Goal: Task Accomplishment & Management: Use online tool/utility

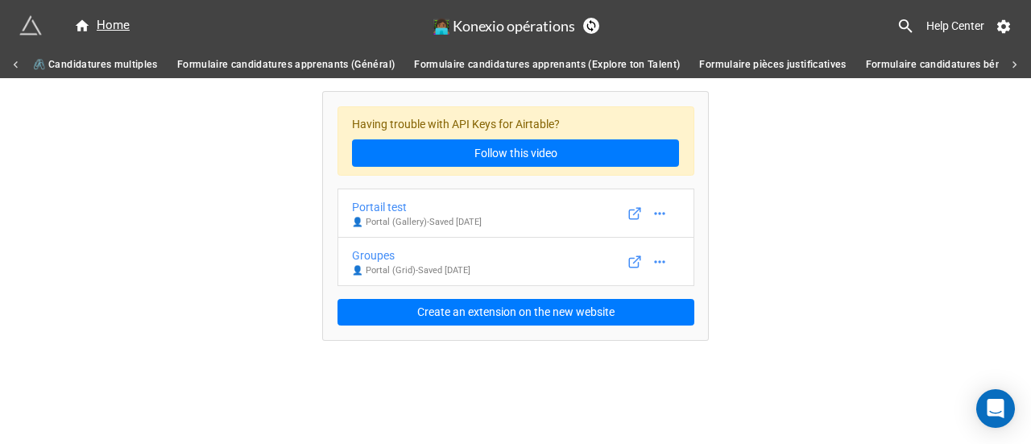
scroll to position [0, 4184]
click at [902, 20] on icon at bounding box center [906, 26] width 19 height 19
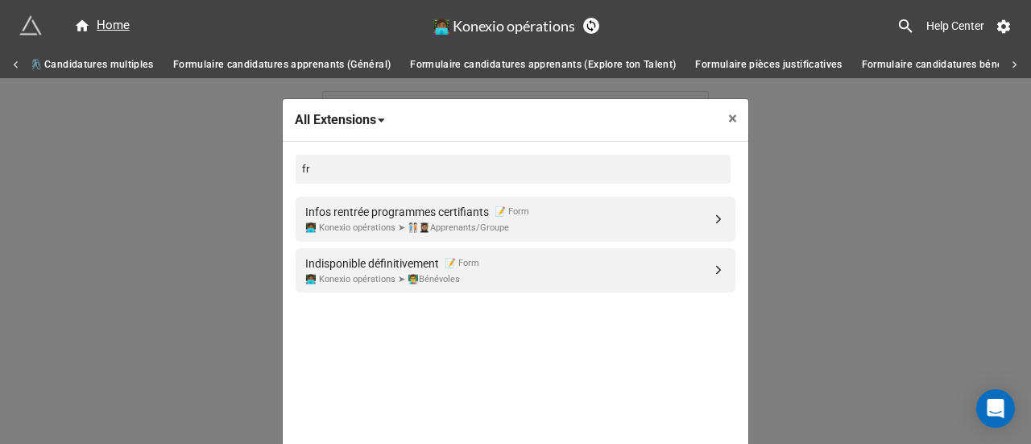
type input "f"
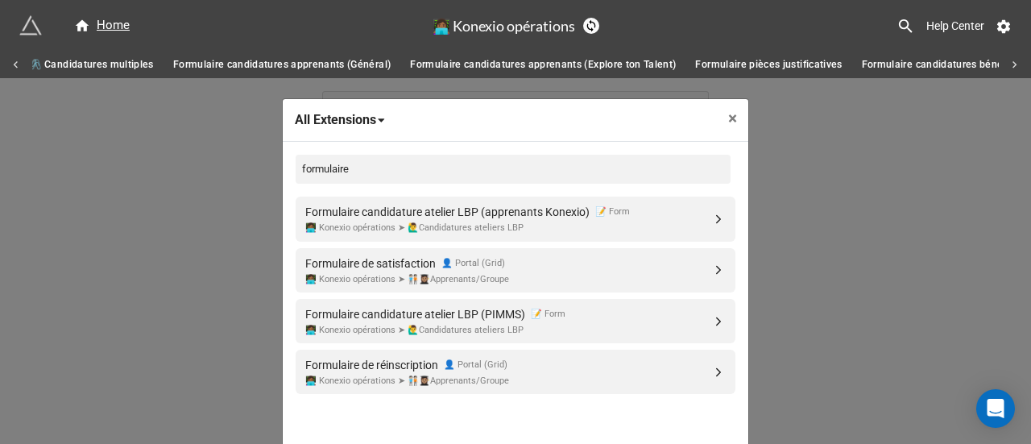
click at [317, 172] on input "formulaire" at bounding box center [513, 169] width 435 height 29
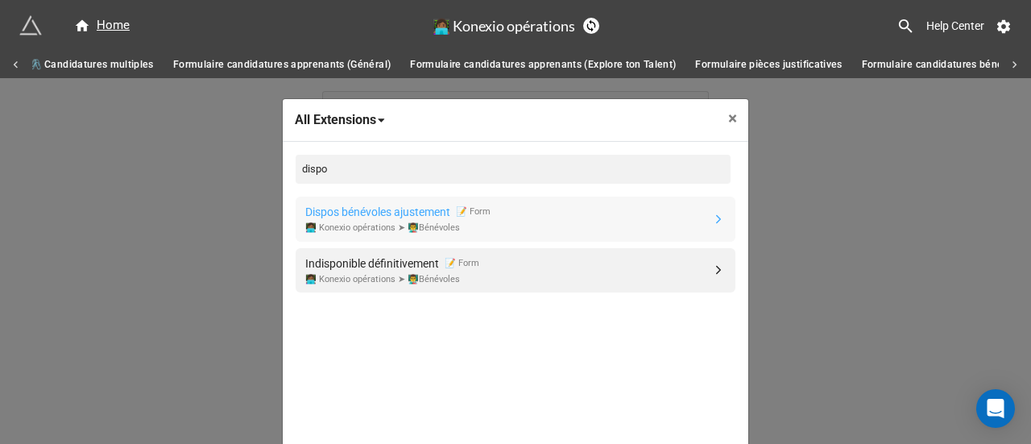
type input "dispo"
click at [464, 210] on div "📝 Form" at bounding box center [470, 212] width 40 height 18
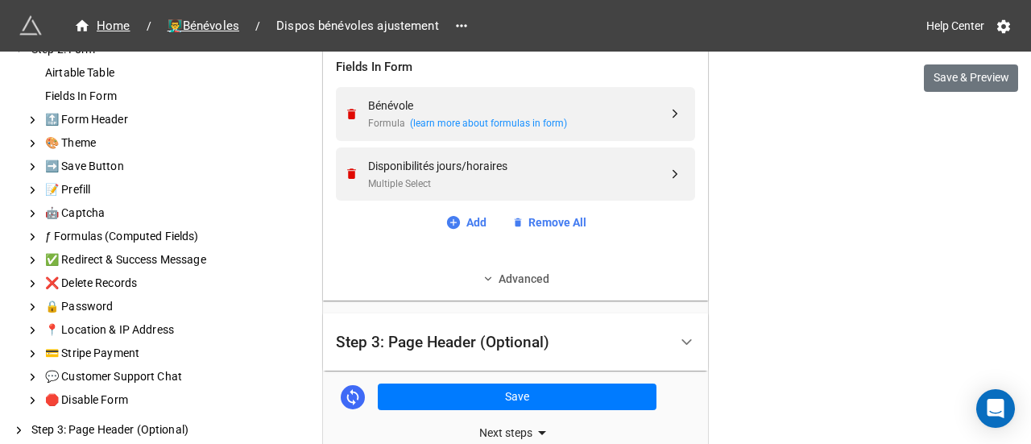
scroll to position [806, 0]
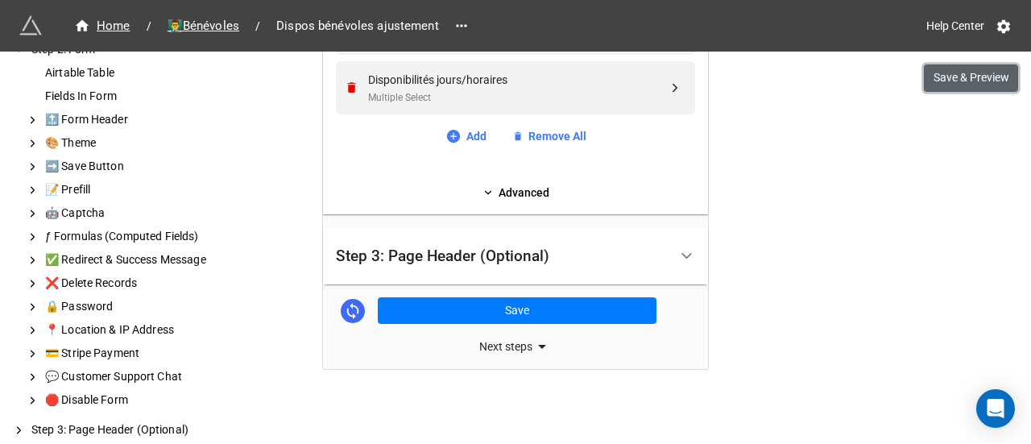
click at [957, 85] on button "Save & Preview" at bounding box center [971, 77] width 94 height 27
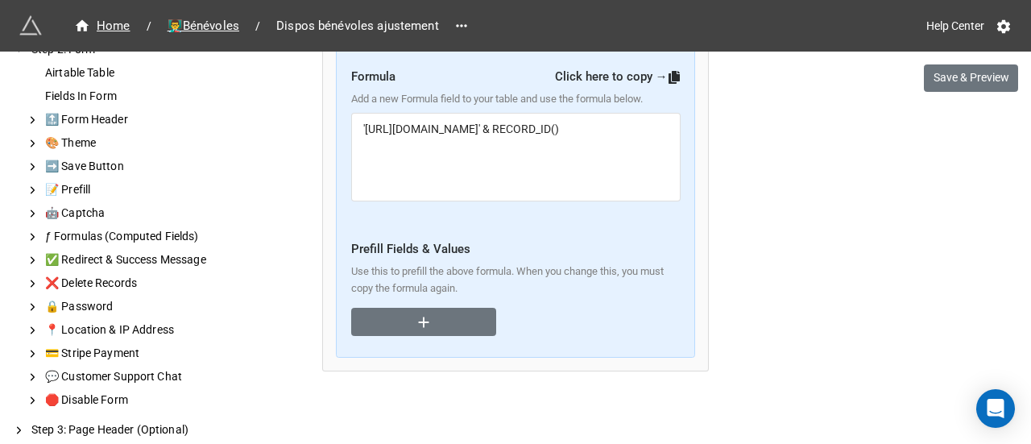
scroll to position [0, 0]
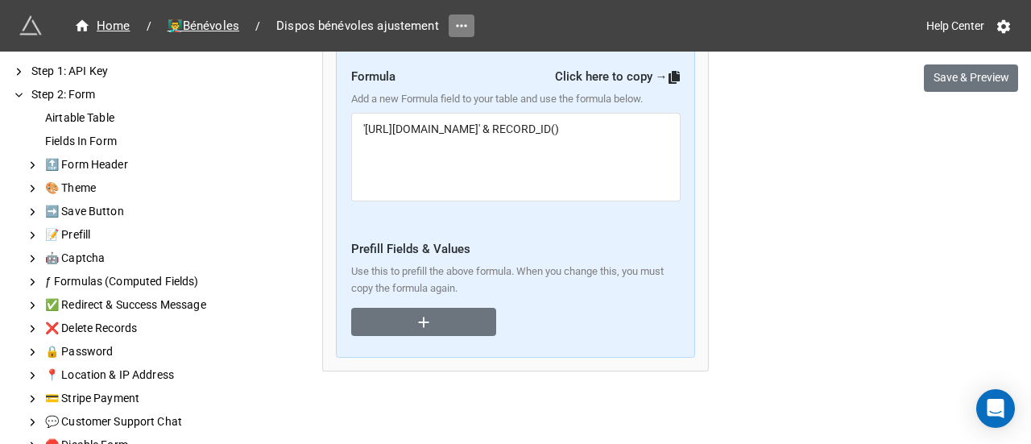
click at [468, 25] on link at bounding box center [462, 26] width 26 height 23
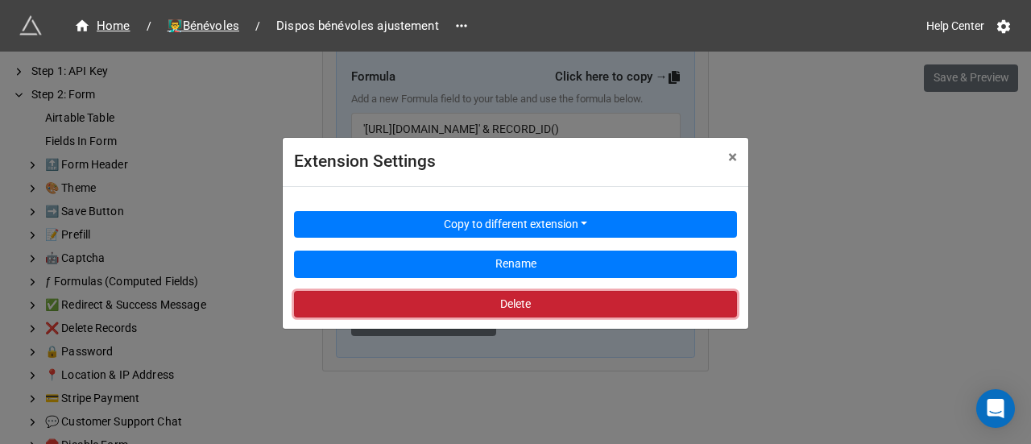
click at [492, 302] on button "Delete" at bounding box center [515, 304] width 443 height 27
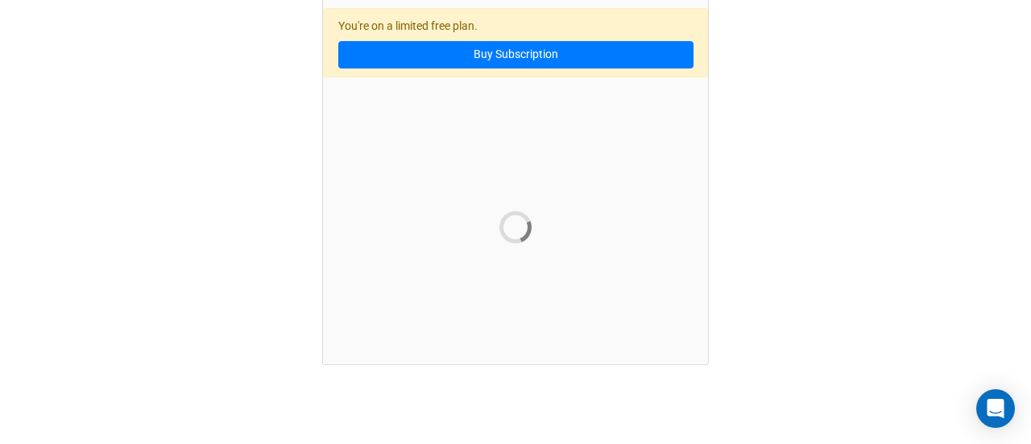
scroll to position [160, 0]
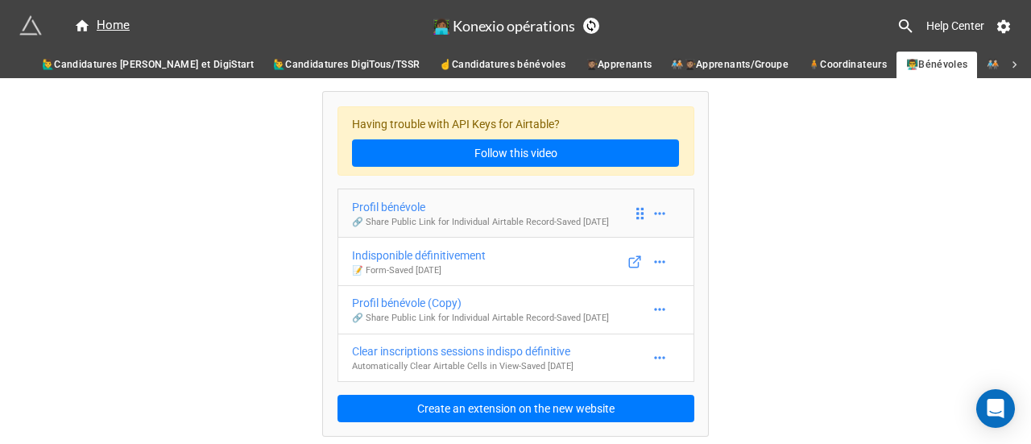
click at [385, 206] on div "Profil bénévole" at bounding box center [480, 207] width 257 height 18
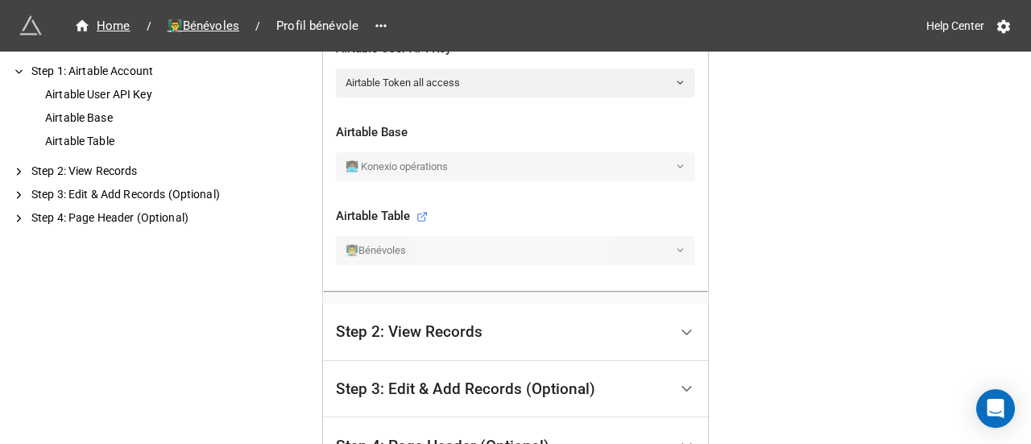
scroll to position [445, 0]
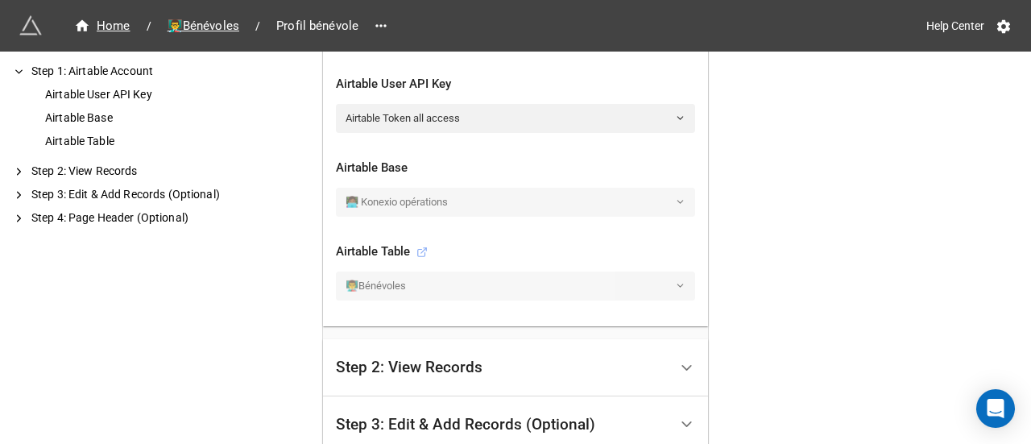
click at [420, 247] on icon at bounding box center [422, 252] width 11 height 11
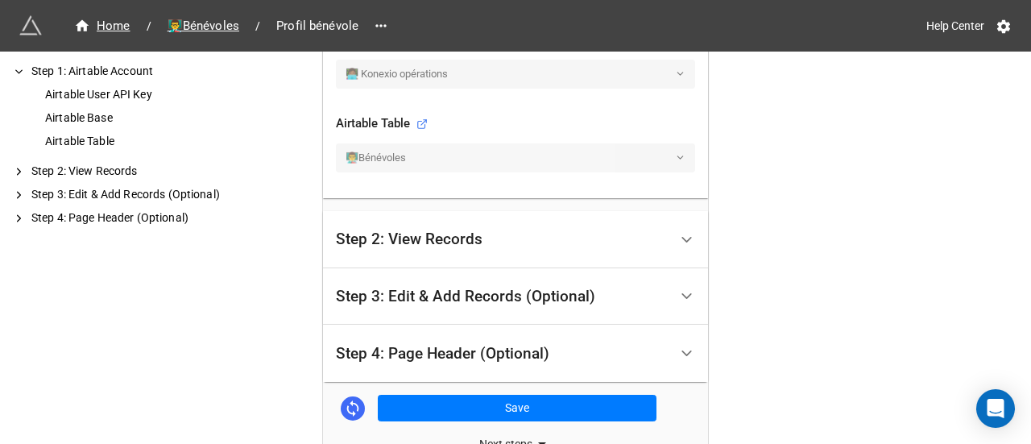
scroll to position [671, 0]
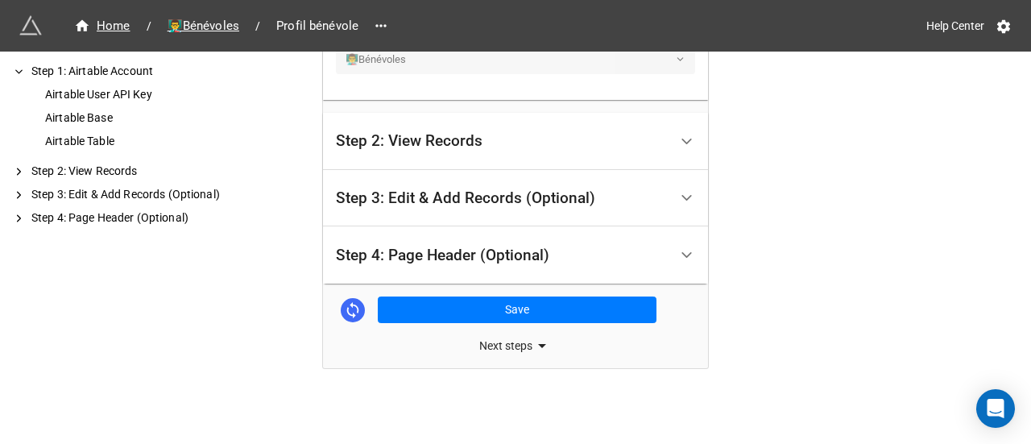
click at [590, 201] on div "Step 3: Edit & Add Records (Optional)" at bounding box center [465, 198] width 259 height 16
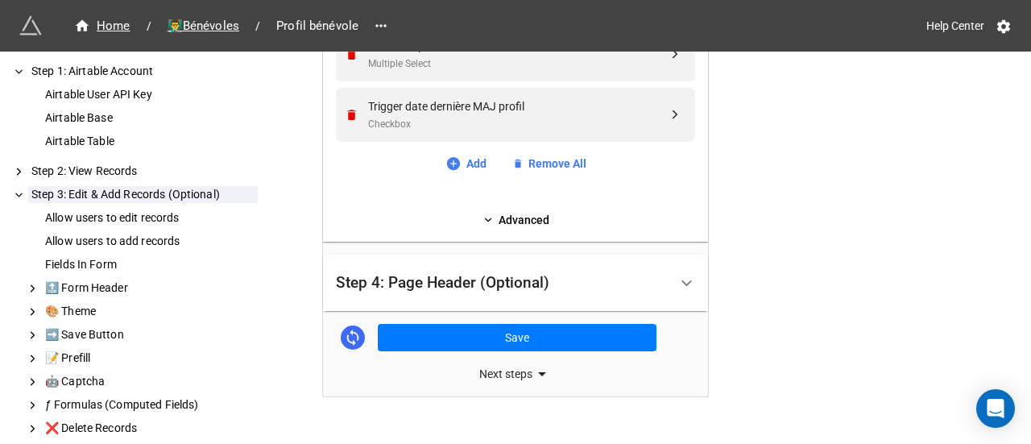
scroll to position [2220, 0]
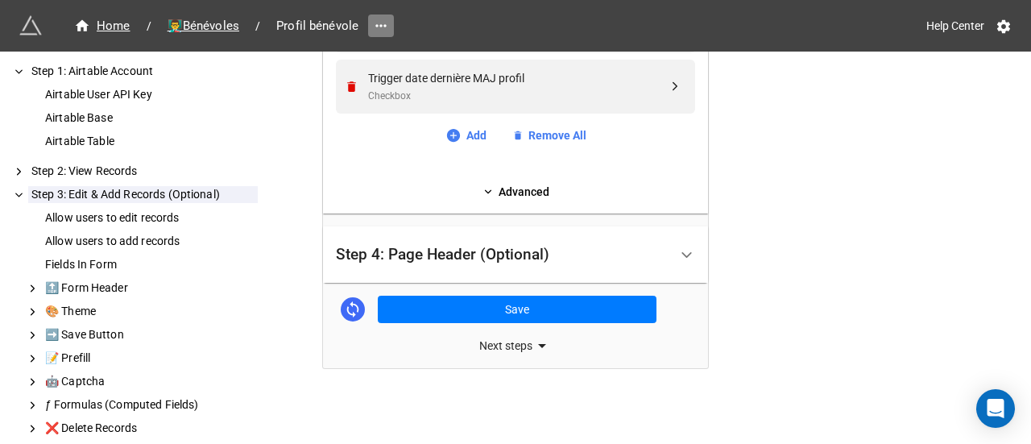
click at [381, 25] on icon at bounding box center [380, 25] width 10 height 2
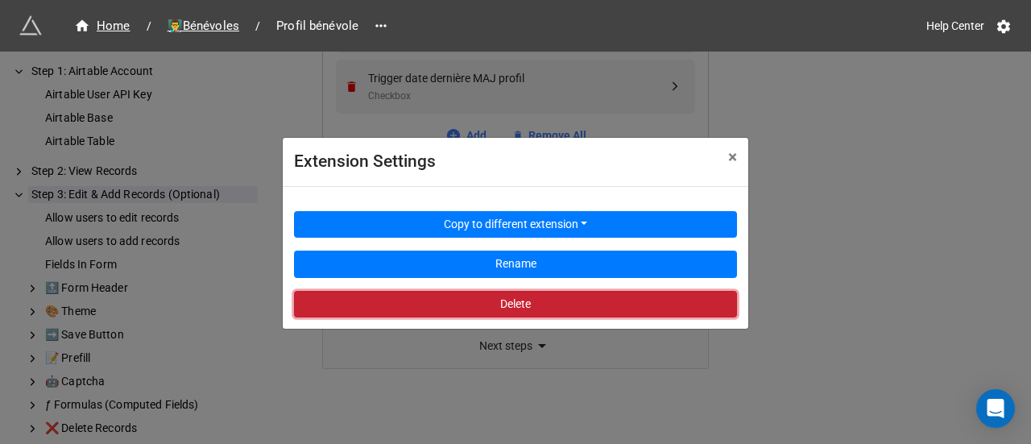
click at [507, 310] on button "Delete" at bounding box center [515, 304] width 443 height 27
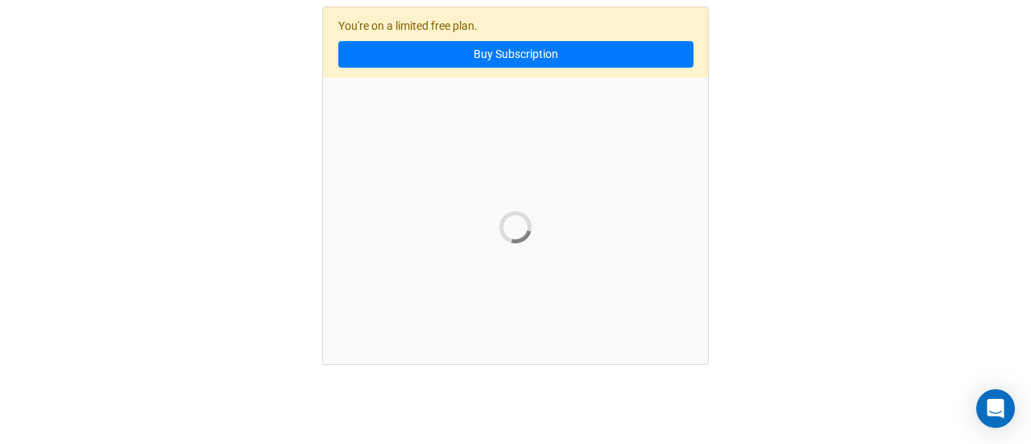
scroll to position [43, 0]
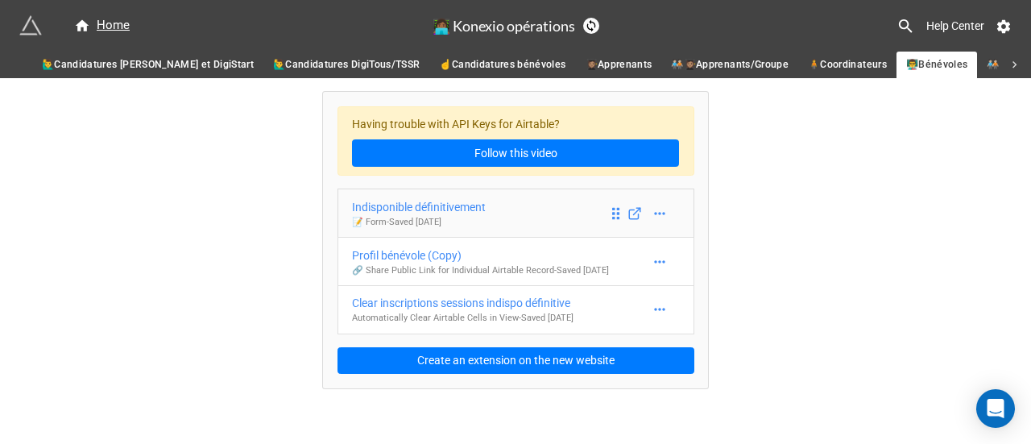
click at [673, 213] on link "Indisponible définitivement 📝 Form - Saved [DATE]" at bounding box center [516, 213] width 357 height 49
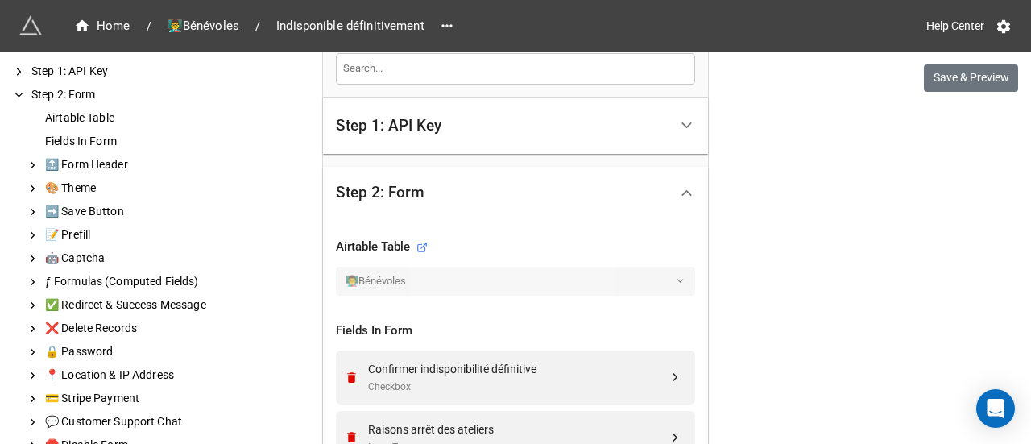
scroll to position [806, 0]
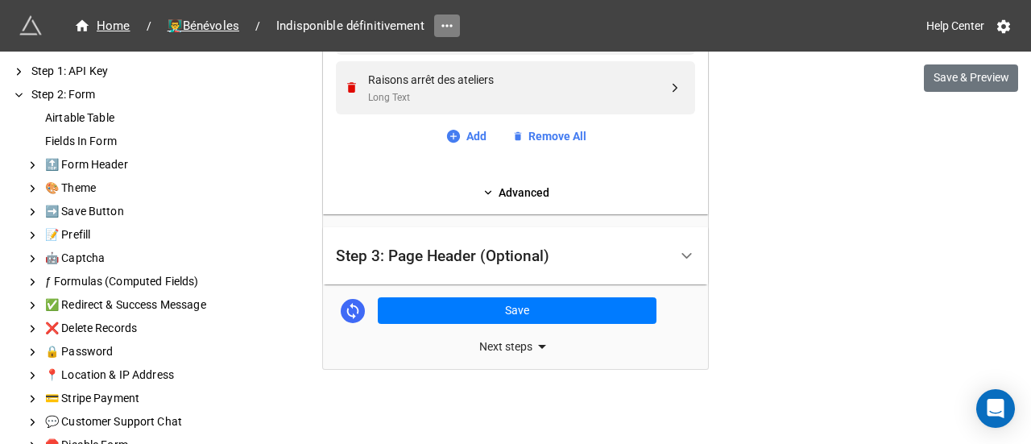
click at [450, 29] on icon at bounding box center [447, 26] width 16 height 16
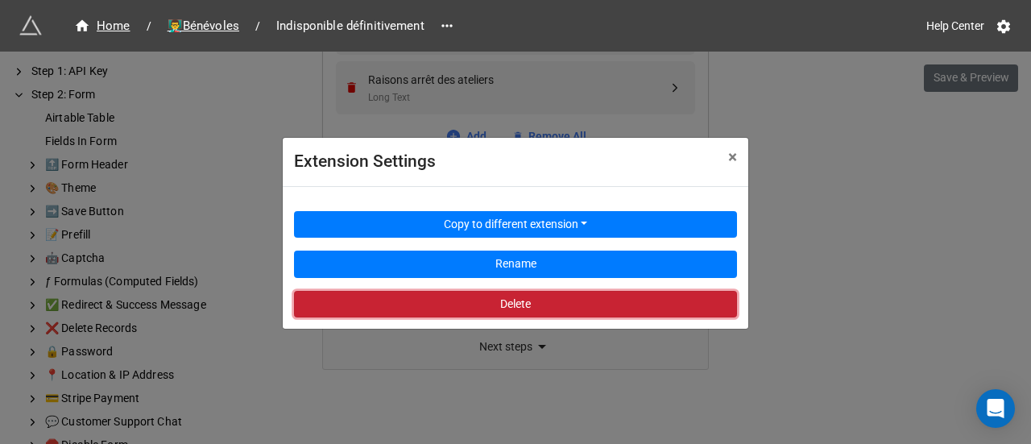
click at [531, 314] on button "Delete" at bounding box center [515, 304] width 443 height 27
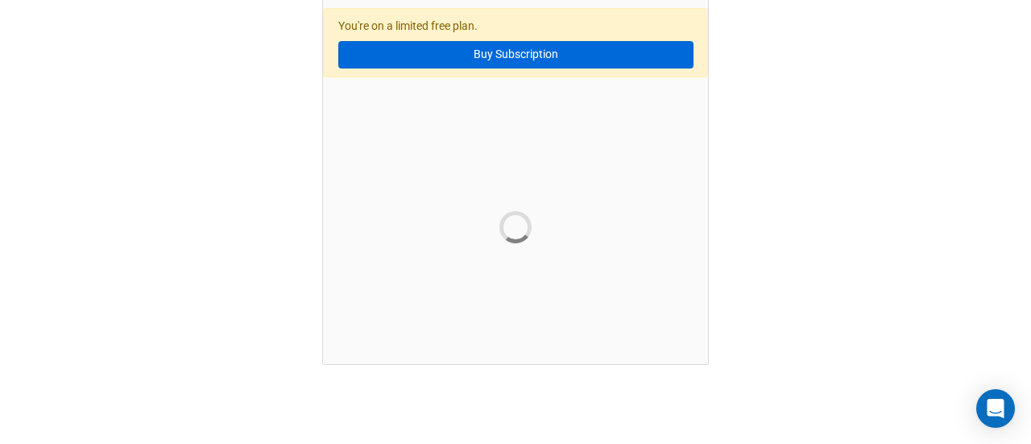
scroll to position [160, 0]
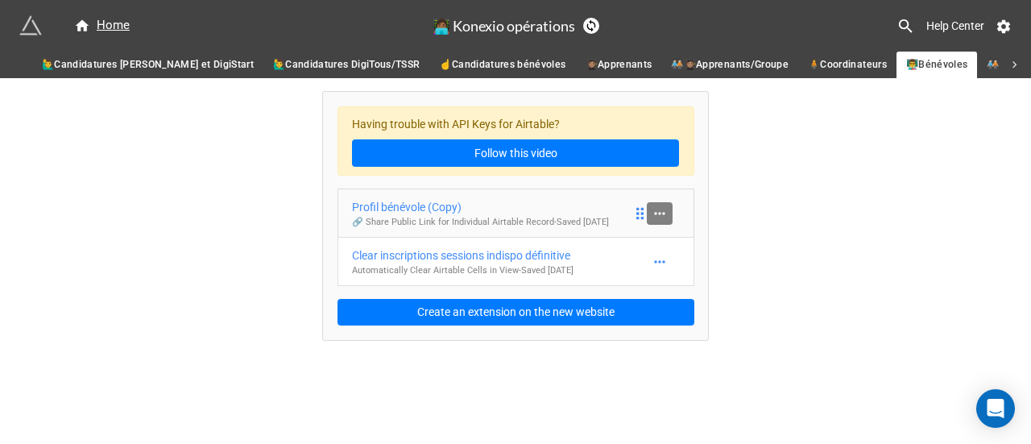
click at [670, 213] on link at bounding box center [660, 213] width 26 height 23
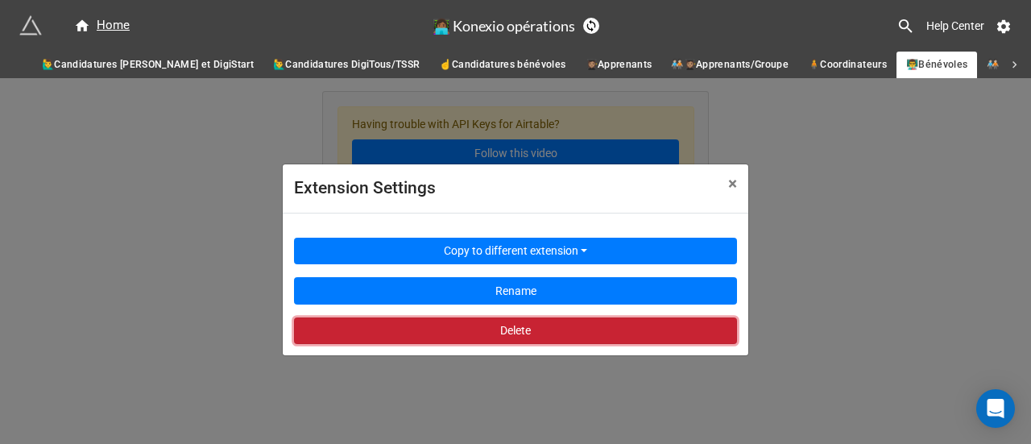
click at [490, 332] on button "Delete" at bounding box center [515, 330] width 443 height 27
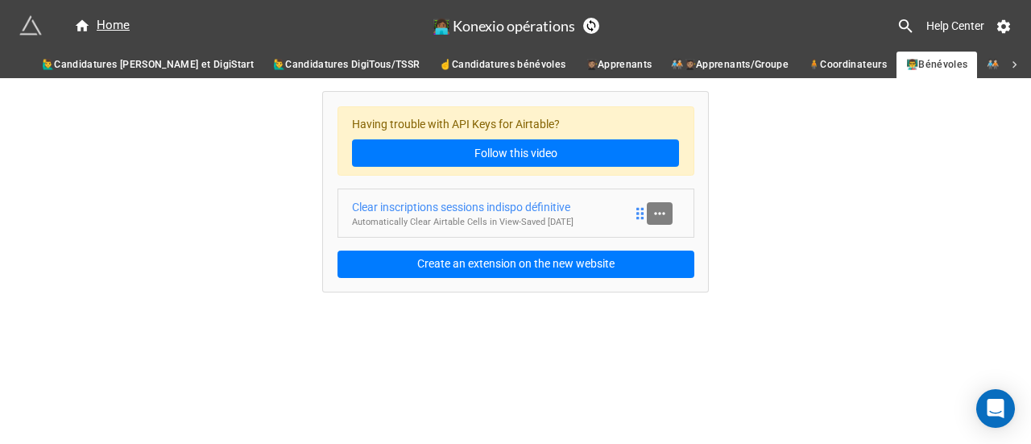
click at [666, 214] on icon at bounding box center [660, 213] width 16 height 16
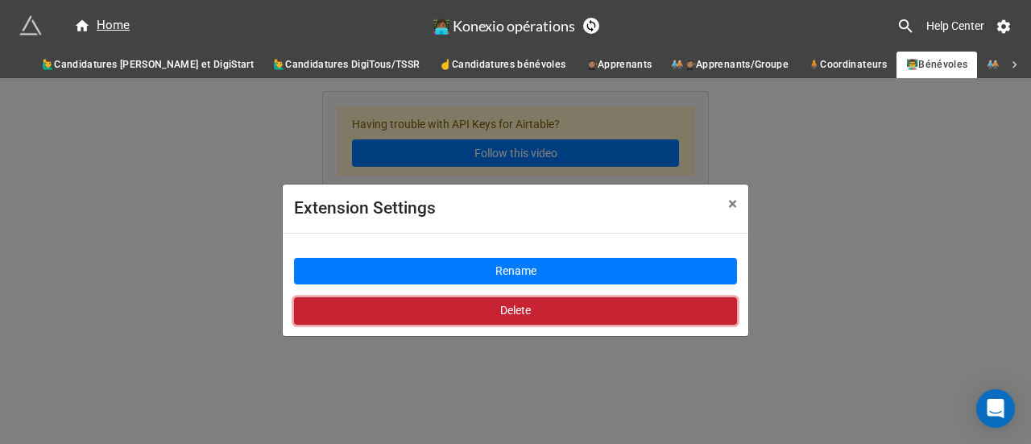
click at [529, 304] on button "Delete" at bounding box center [515, 310] width 443 height 27
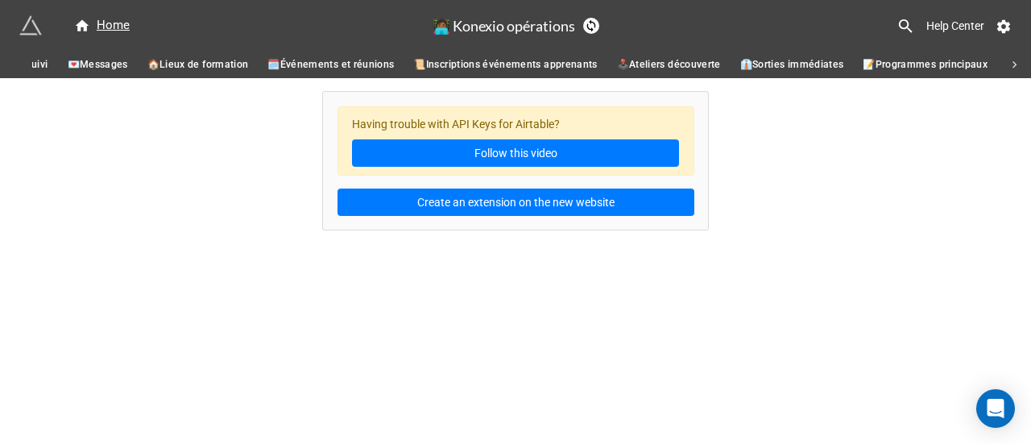
scroll to position [0, 1378]
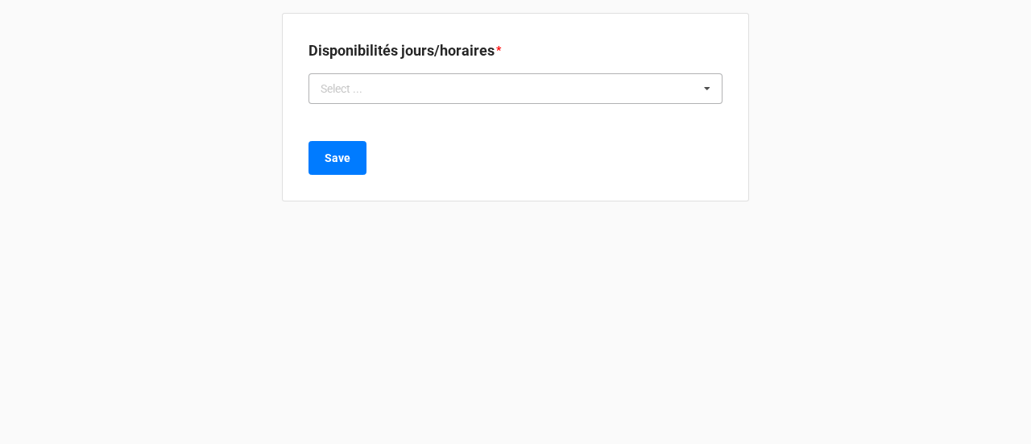
click at [537, 94] on div "Select ... Lundi matin Lundi après-midi Lundi de 19h à 21h Mardi matin Mardi ap…" at bounding box center [516, 88] width 414 height 31
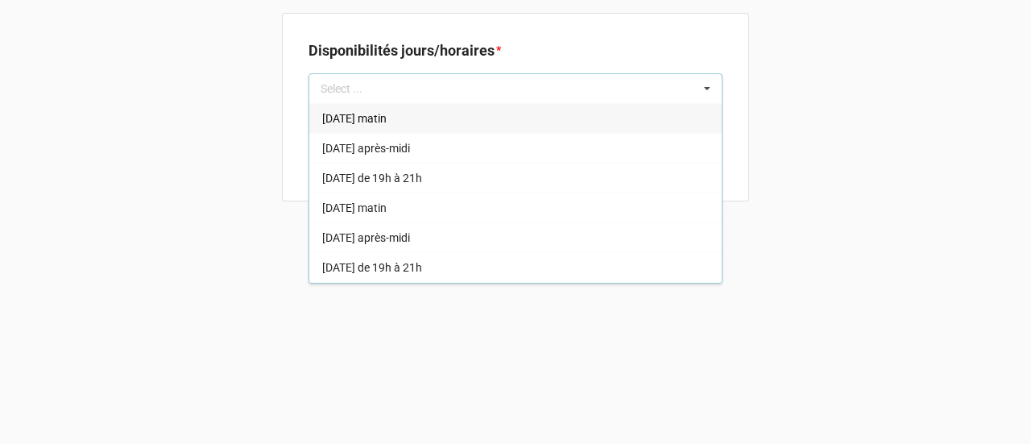
click at [583, 39] on b "Disponibilités jours/horaires *" at bounding box center [516, 53] width 414 height 28
